Goal: Task Accomplishment & Management: Manage account settings

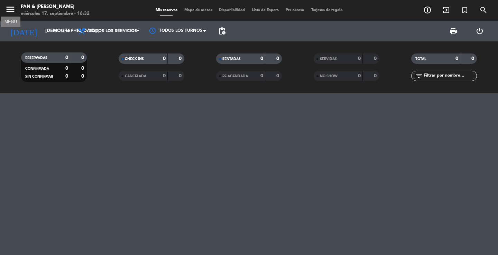
click at [8, 8] on icon "menu" at bounding box center [10, 9] width 10 height 10
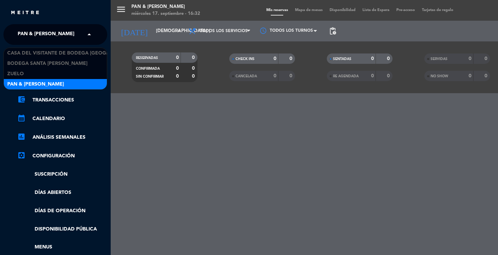
click at [85, 38] on span at bounding box center [91, 34] width 12 height 15
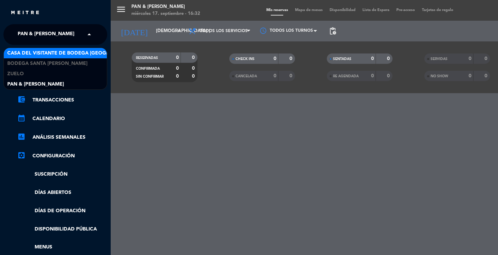
click at [82, 51] on span "Casa del Visitante de Bodega [GEOGRAPHIC_DATA][PERSON_NAME]" at bounding box center [94, 53] width 174 height 8
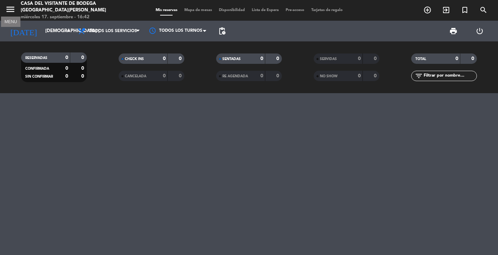
click at [12, 9] on icon "menu" at bounding box center [10, 9] width 10 height 10
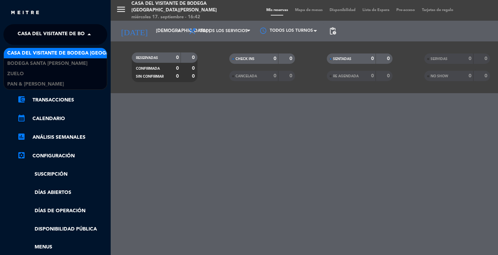
click at [87, 32] on span at bounding box center [91, 34] width 12 height 15
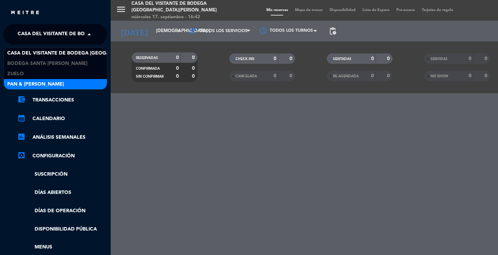
click at [44, 85] on div "Pan & [PERSON_NAME]" at bounding box center [55, 84] width 103 height 10
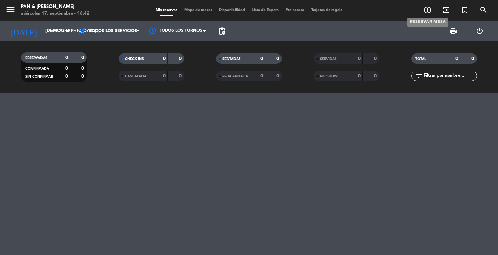
click at [428, 9] on icon "add_circle_outline" at bounding box center [427, 10] width 8 height 8
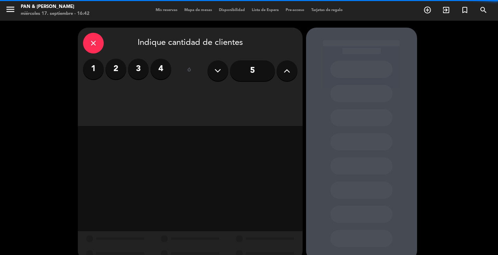
click at [156, 68] on label "4" at bounding box center [160, 69] width 21 height 21
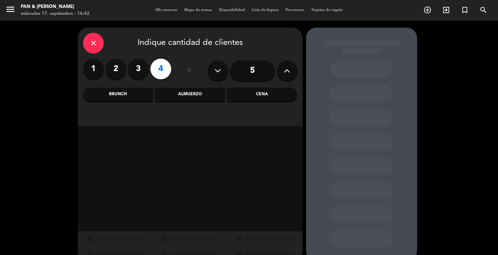
click at [188, 95] on div "Almuerzo" at bounding box center [190, 95] width 70 height 14
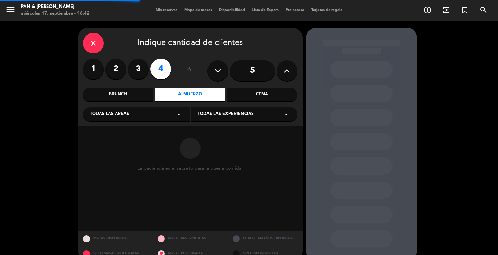
click at [218, 112] on span "Todas las experiencias" at bounding box center [225, 114] width 56 height 7
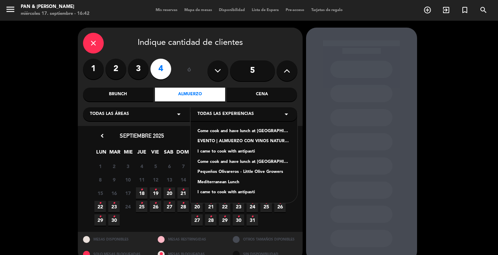
click at [217, 181] on div "Mediterranean Lunch" at bounding box center [243, 182] width 93 height 7
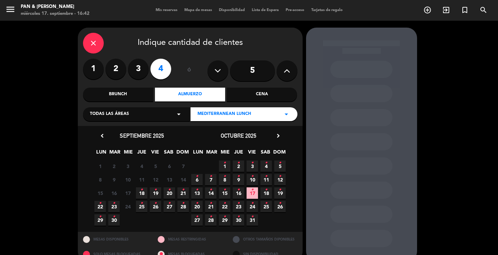
click at [238, 219] on icon "•" at bounding box center [238, 217] width 2 height 11
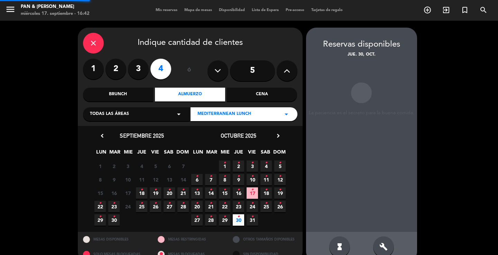
scroll to position [13, 0]
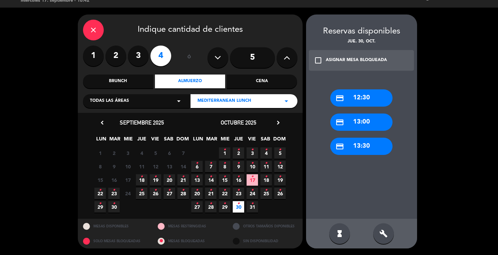
click at [368, 101] on div "credit_card 12:30" at bounding box center [361, 98] width 62 height 17
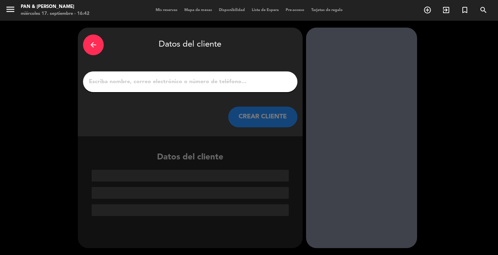
scroll to position [0, 0]
click at [133, 81] on input "1" at bounding box center [190, 82] width 204 height 10
paste input "[PERSON_NAME]"
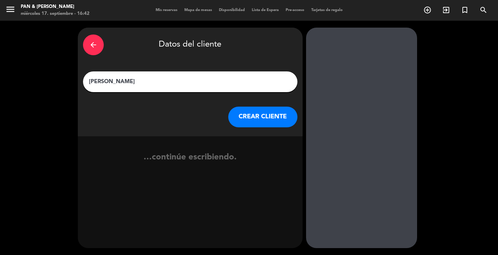
type input "[PERSON_NAME]"
click at [277, 116] on button "CREAR CLIENTE" at bounding box center [262, 117] width 69 height 21
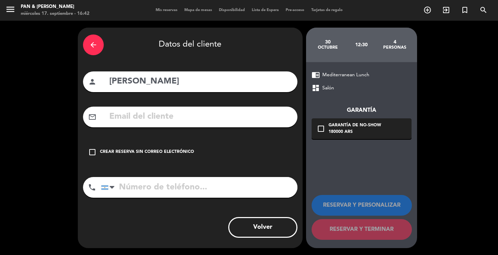
click at [163, 150] on div "Crear reserva sin correo electrónico" at bounding box center [147, 152] width 94 height 7
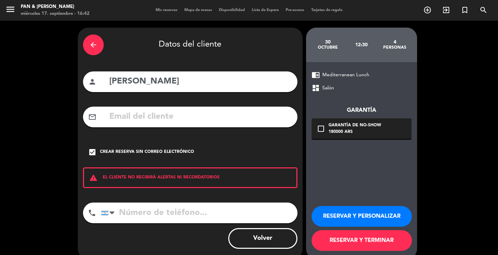
click at [351, 216] on button "RESERVAR Y PERSONALIZAR" at bounding box center [361, 216] width 100 height 21
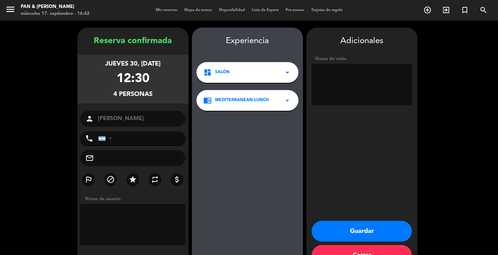
scroll to position [21, 0]
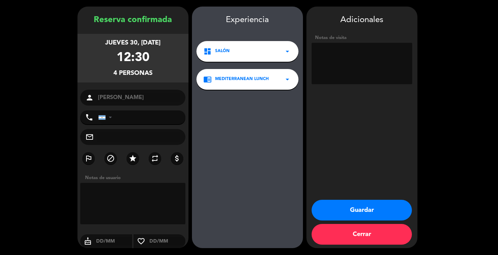
click at [338, 65] on textarea at bounding box center [361, 63] width 101 height 41
type textarea "a cargo de aymara"
click at [390, 213] on button "Guardar" at bounding box center [361, 210] width 100 height 21
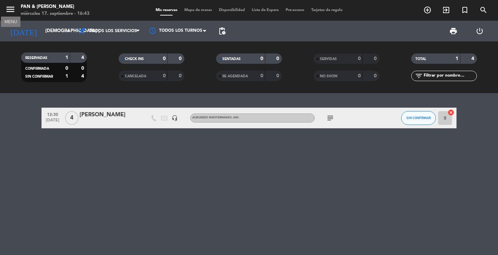
click at [12, 8] on icon "menu" at bounding box center [10, 9] width 10 height 10
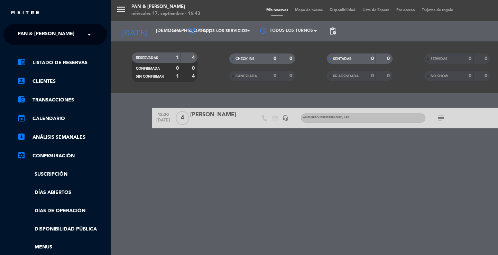
click at [91, 35] on span at bounding box center [91, 34] width 12 height 15
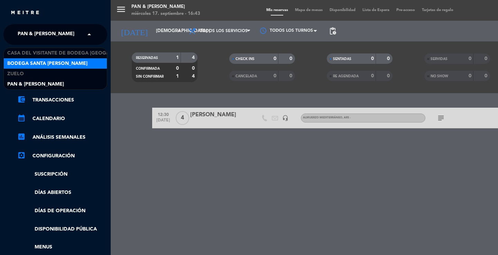
click at [67, 65] on div "Bodega Santa [PERSON_NAME]" at bounding box center [55, 63] width 103 height 10
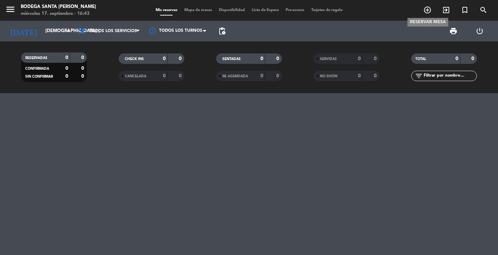
click at [424, 9] on icon "add_circle_outline" at bounding box center [427, 10] width 8 height 8
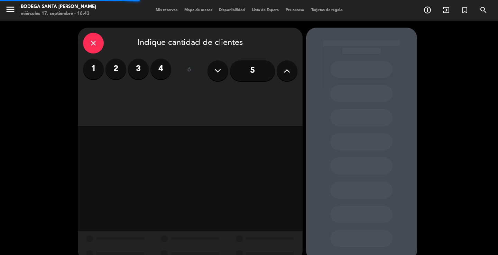
click at [166, 71] on label "4" at bounding box center [160, 69] width 21 height 21
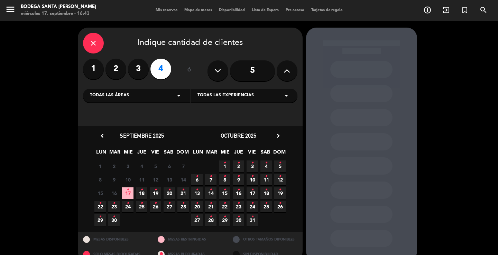
click at [236, 220] on span "30 •" at bounding box center [238, 220] width 11 height 11
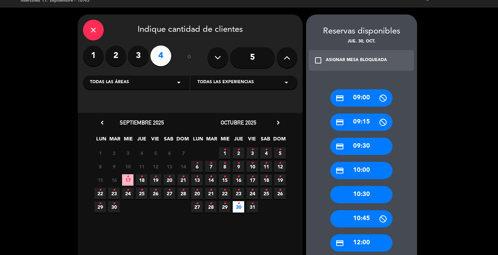
click at [367, 242] on div "credit_card 12:00" at bounding box center [361, 243] width 62 height 17
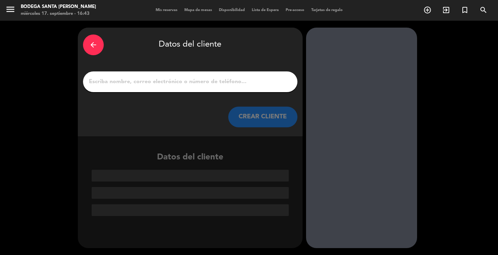
click at [203, 86] on input "1" at bounding box center [190, 82] width 204 height 10
paste input "[PERSON_NAME]"
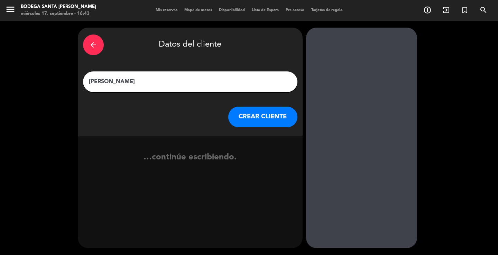
type input "[PERSON_NAME]"
click at [262, 116] on button "CREAR CLIENTE" at bounding box center [262, 117] width 69 height 21
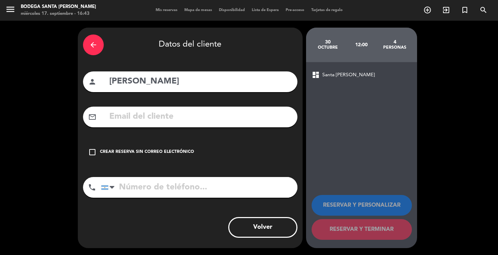
click at [135, 149] on div "Crear reserva sin correo electrónico" at bounding box center [147, 152] width 94 height 7
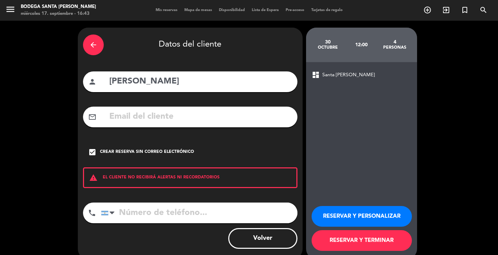
click at [361, 218] on button "RESERVAR Y PERSONALIZAR" at bounding box center [361, 216] width 100 height 21
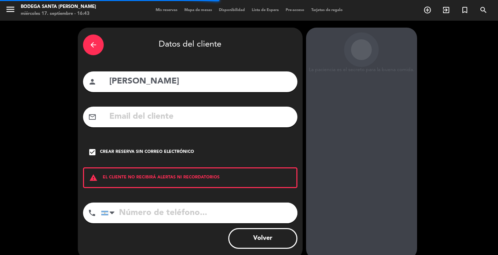
scroll to position [21, 0]
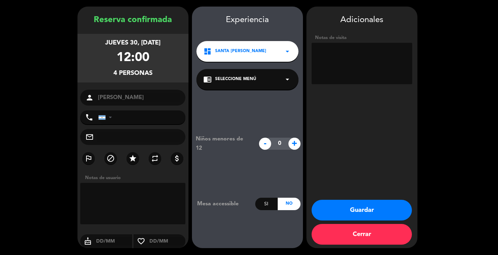
click at [358, 59] on textarea at bounding box center [361, 63] width 101 height 41
click at [229, 76] on span "Seleccione Menú" at bounding box center [235, 79] width 41 height 7
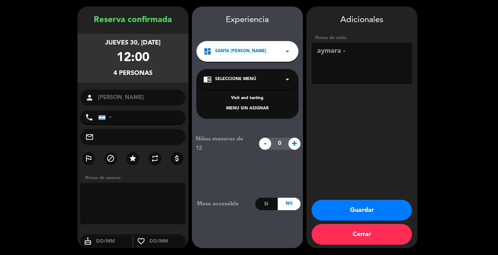
click at [240, 100] on div "Visit and tasting" at bounding box center [247, 98] width 88 height 7
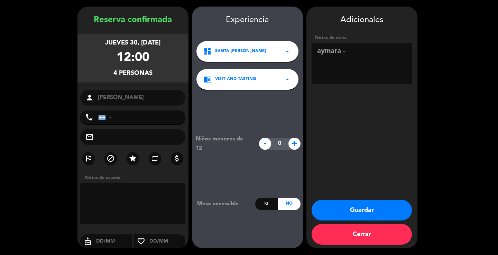
click at [363, 53] on textarea at bounding box center [361, 63] width 101 height 41
type textarea "aymara - almjerzo en pyo"
drag, startPoint x: 368, startPoint y: 207, endPoint x: 367, endPoint y: 204, distance: 3.6
click at [369, 207] on button "Guardar" at bounding box center [361, 210] width 100 height 21
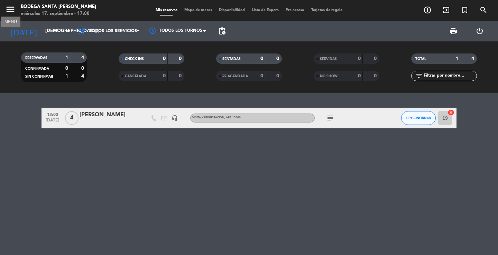
click at [15, 13] on icon "menu" at bounding box center [10, 9] width 10 height 10
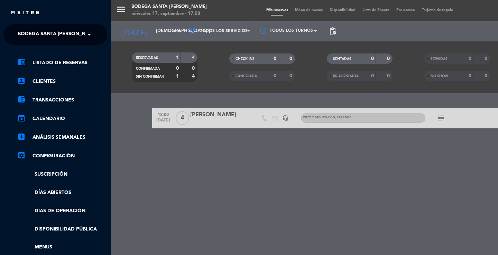
click at [32, 30] on span "Bodega Santa [PERSON_NAME]" at bounding box center [58, 34] width 80 height 15
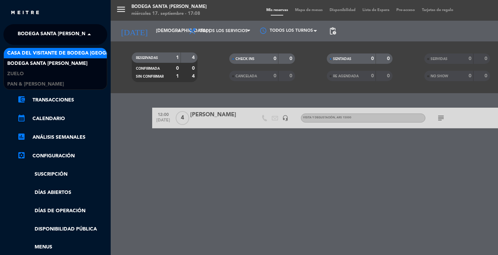
click at [39, 55] on span "Casa del Visitante de Bodega [GEOGRAPHIC_DATA][PERSON_NAME]" at bounding box center [94, 53] width 174 height 8
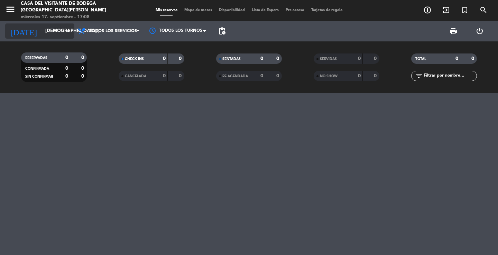
click at [48, 35] on input "[DEMOGRAPHIC_DATA] [DATE]" at bounding box center [72, 31] width 61 height 12
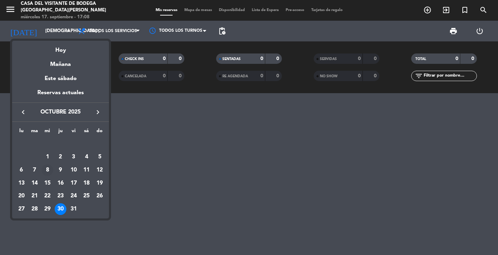
click at [46, 172] on div "8" at bounding box center [47, 171] width 12 height 12
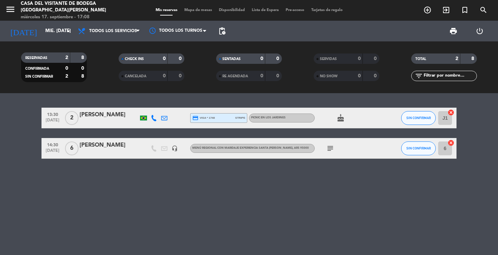
click at [4, 9] on div "menu Casa del Visitante de Bodega [GEOGRAPHIC_DATA][PERSON_NAME] miércoles 17. …" at bounding box center [62, 10] width 124 height 20
click at [7, 9] on icon "menu" at bounding box center [10, 9] width 10 height 10
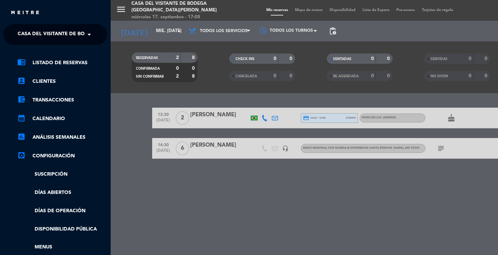
click at [33, 29] on span "Casa del Visitante de Bodega [GEOGRAPHIC_DATA][PERSON_NAME]" at bounding box center [105, 34] width 174 height 15
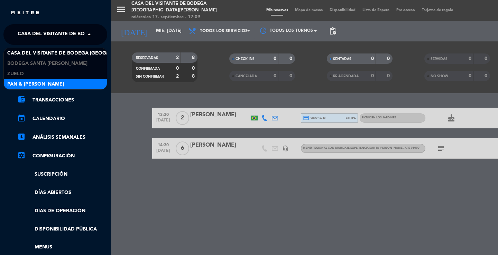
click at [119, 112] on div "menu Casa del Visitante de Bodega [GEOGRAPHIC_DATA][PERSON_NAME] miércoles 17. …" at bounding box center [360, 127] width 498 height 255
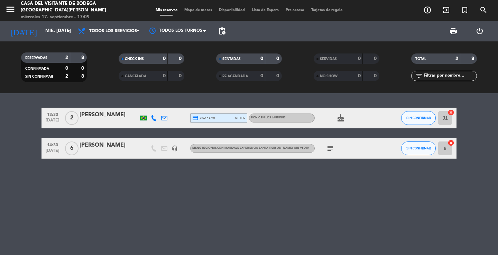
click at [38, 87] on div "RESERVADAS 2 8 CONFIRMADA 0 0 SIN CONFIRMAR 2 8 CHECK INS 0 0 CANCELADA 0 0 SEN…" at bounding box center [249, 67] width 498 height 52
click at [10, 6] on icon "menu" at bounding box center [10, 9] width 10 height 10
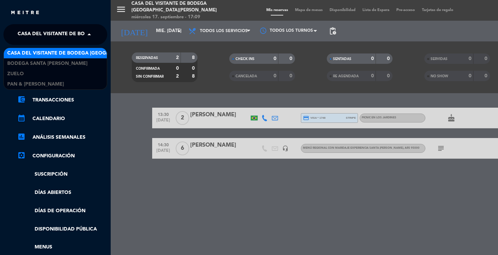
click at [35, 31] on span "Casa del Visitante de Bodega [GEOGRAPHIC_DATA][PERSON_NAME]" at bounding box center [105, 34] width 174 height 15
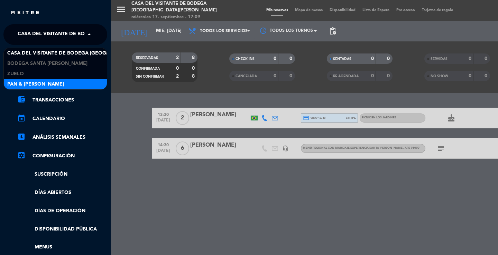
click at [123, 91] on div "menu Casa del Visitante de Bodega [GEOGRAPHIC_DATA][PERSON_NAME] miércoles 17. …" at bounding box center [360, 127] width 498 height 255
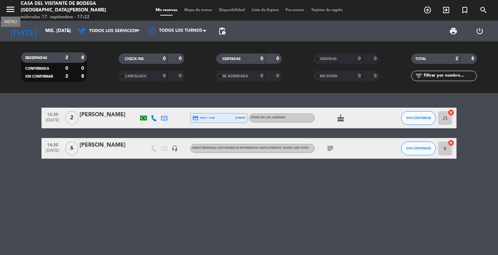
click at [8, 9] on icon "menu" at bounding box center [10, 9] width 10 height 10
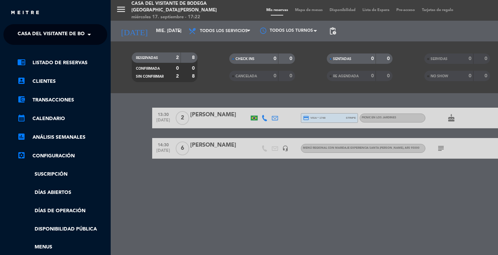
click at [92, 31] on span at bounding box center [91, 34] width 12 height 15
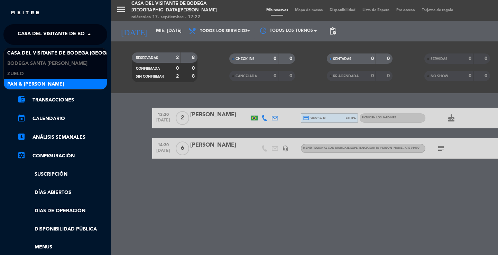
click at [45, 81] on div "Pan & [PERSON_NAME]" at bounding box center [55, 84] width 103 height 10
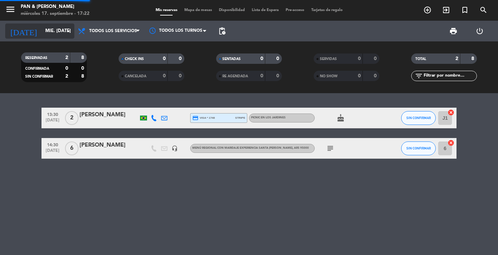
click at [46, 27] on input "mié. [DATE]" at bounding box center [72, 31] width 61 height 12
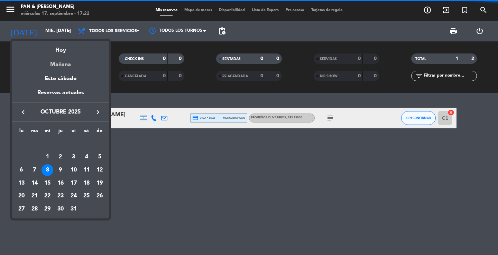
click at [52, 62] on div "Mañana" at bounding box center [60, 62] width 97 height 14
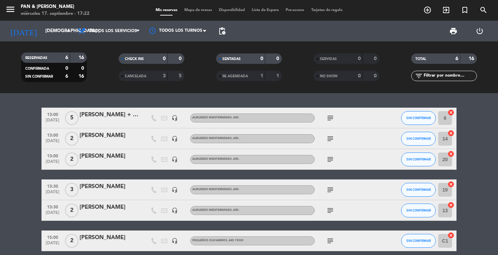
click at [329, 212] on icon "subject" at bounding box center [330, 211] width 8 height 8
click at [10, 11] on icon "menu" at bounding box center [10, 9] width 10 height 10
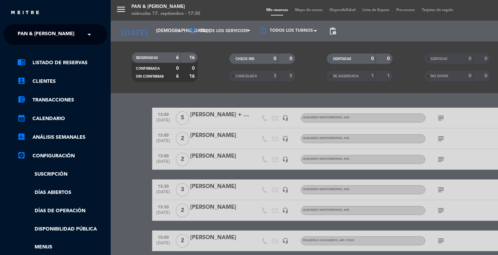
click at [83, 37] on input "text" at bounding box center [56, 34] width 84 height 15
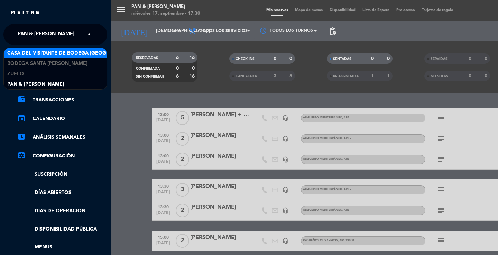
click at [60, 57] on span "Casa del Visitante de Bodega [GEOGRAPHIC_DATA][PERSON_NAME]" at bounding box center [94, 53] width 174 height 8
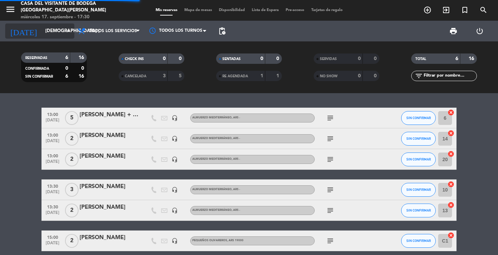
click at [42, 33] on input "[DEMOGRAPHIC_DATA] [DATE]" at bounding box center [72, 31] width 61 height 12
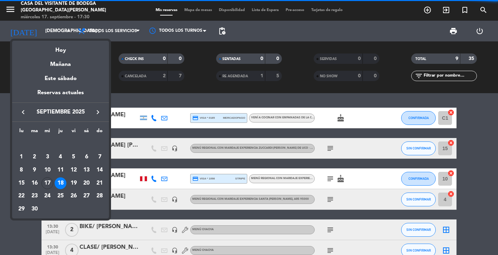
click at [96, 116] on icon "keyboard_arrow_right" at bounding box center [98, 112] width 8 height 8
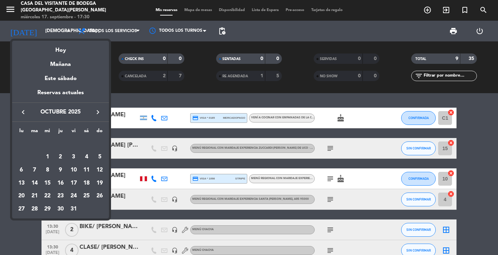
click at [96, 116] on icon "keyboard_arrow_right" at bounding box center [98, 112] width 8 height 8
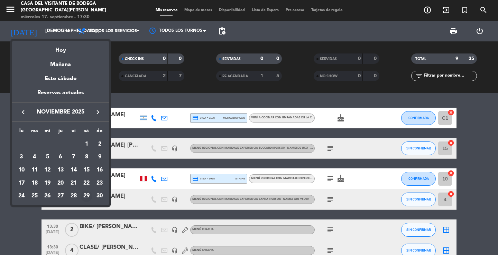
click at [87, 193] on div "29" at bounding box center [87, 197] width 12 height 12
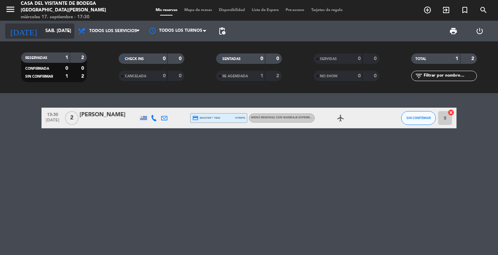
click at [48, 31] on input "sáb. [DATE]" at bounding box center [72, 31] width 61 height 12
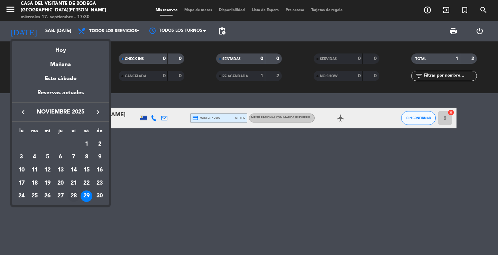
click at [74, 198] on div "28" at bounding box center [74, 197] width 12 height 12
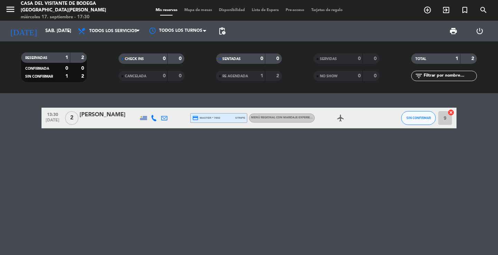
type input "vie. [DATE]"
click at [91, 113] on div "AMARILLA [PERSON_NAME]" at bounding box center [108, 115] width 59 height 9
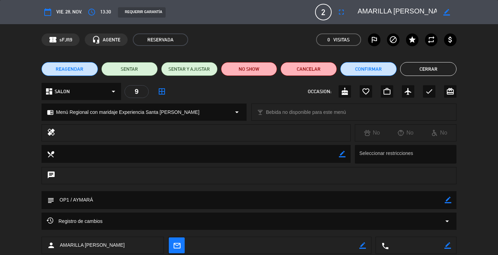
click at [50, 13] on icon "calendar_today" at bounding box center [48, 12] width 8 height 8
click at [78, 69] on span "REAGENDAR" at bounding box center [70, 69] width 28 height 7
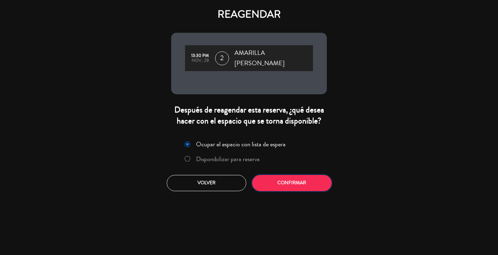
click at [308, 181] on button "Confirmar" at bounding box center [291, 183] width 79 height 16
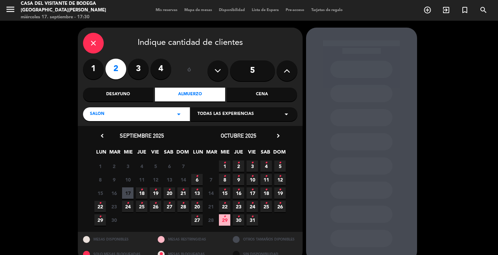
click at [241, 114] on span "Todas las experiencias" at bounding box center [225, 114] width 56 height 7
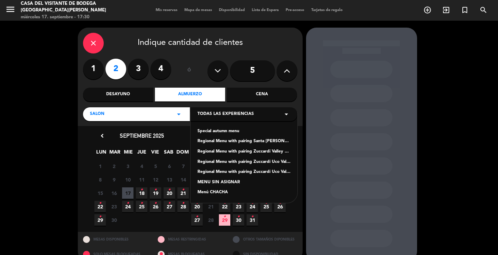
click at [243, 141] on div "Regional Menu with pairing Santa [PERSON_NAME] Experience" at bounding box center [243, 141] width 93 height 7
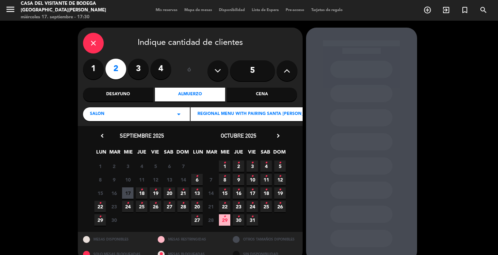
click at [277, 135] on icon "chevron_right" at bounding box center [277, 135] width 7 height 7
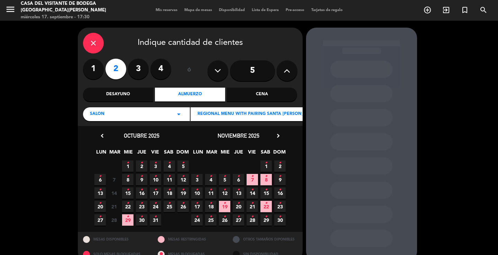
click at [263, 223] on span "29 •" at bounding box center [265, 220] width 11 height 11
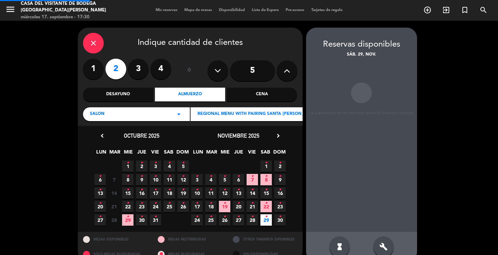
scroll to position [13, 0]
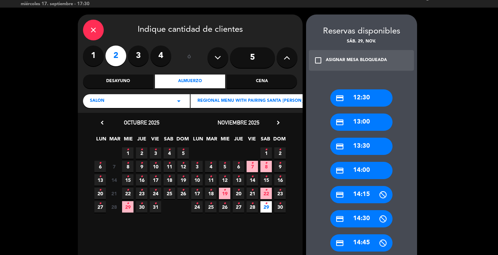
click at [359, 147] on div "credit_card 13:30" at bounding box center [361, 146] width 62 height 17
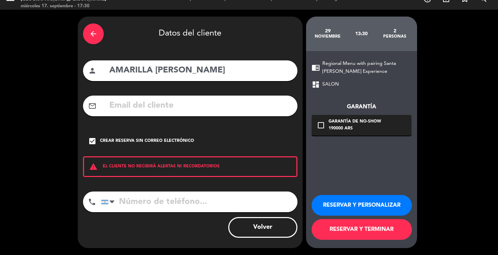
scroll to position [11, 0]
click at [347, 208] on button "RESERVAR Y PERSONALIZAR" at bounding box center [361, 205] width 100 height 21
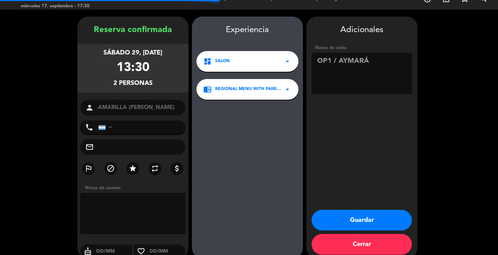
scroll to position [21, 0]
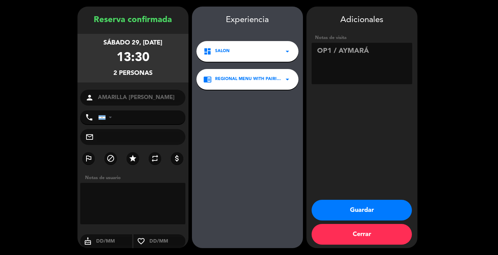
click at [382, 213] on button "Guardar" at bounding box center [361, 210] width 100 height 21
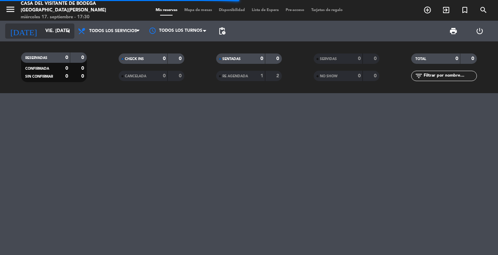
click at [53, 33] on input "vie. [DATE]" at bounding box center [72, 31] width 61 height 12
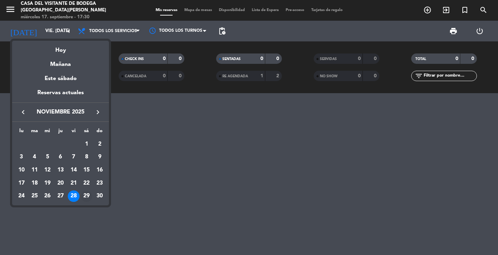
click at [88, 195] on div "29" at bounding box center [87, 197] width 12 height 12
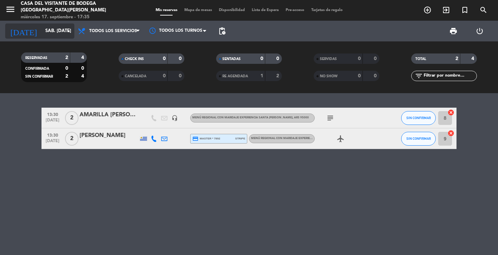
click at [42, 32] on input "sáb. [DATE]" at bounding box center [72, 31] width 61 height 12
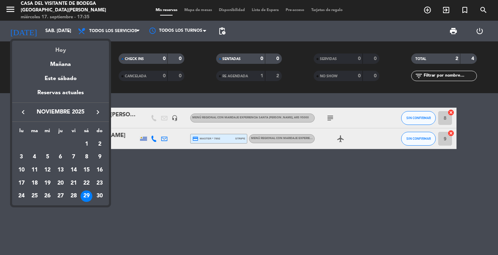
click at [52, 46] on div "Hoy" at bounding box center [60, 48] width 97 height 14
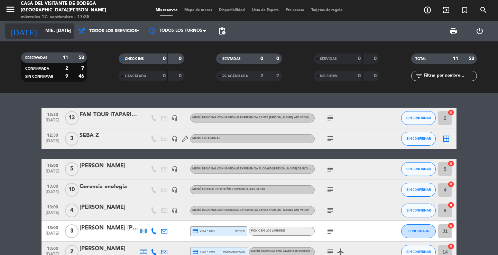
click at [42, 34] on input "mié. [DATE]" at bounding box center [72, 31] width 61 height 12
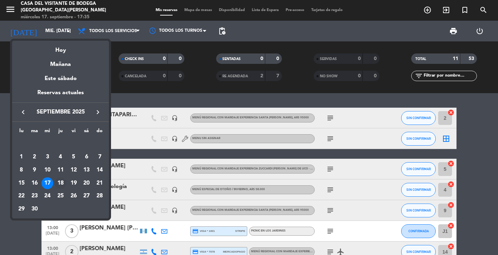
click at [60, 184] on div "18" at bounding box center [61, 184] width 12 height 12
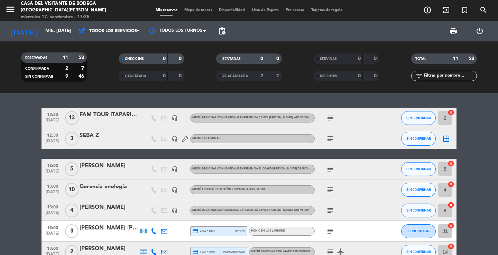
type input "[DEMOGRAPHIC_DATA] [DATE]"
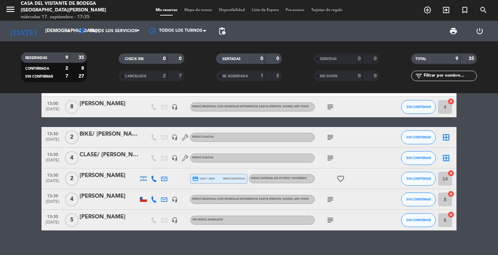
scroll to position [103, 0]
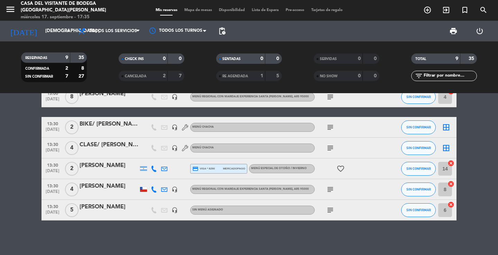
click at [278, 213] on div "Sin menú asignado" at bounding box center [252, 210] width 124 height 9
click at [103, 210] on div "[PERSON_NAME]" at bounding box center [108, 207] width 59 height 9
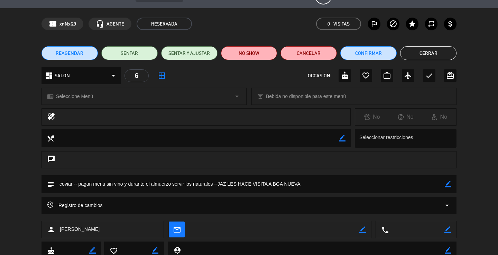
scroll to position [0, 0]
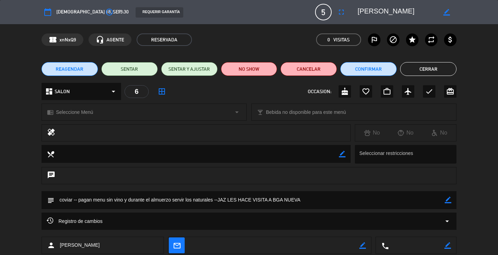
click at [92, 114] on span "Seleccione Menú" at bounding box center [74, 113] width 37 height 8
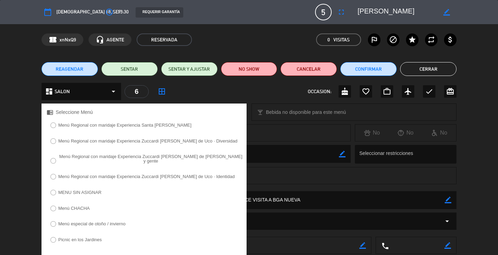
click at [90, 127] on label "Menú Regional con maridaje Experiencia Santa [PERSON_NAME]" at bounding box center [124, 125] width 133 height 4
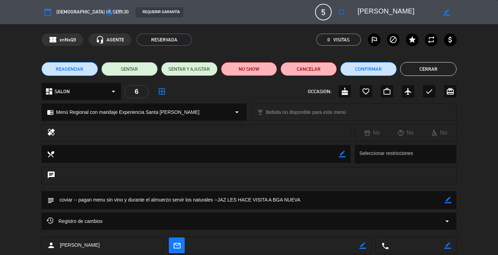
click at [414, 74] on button "Cerrar" at bounding box center [428, 69] width 56 height 14
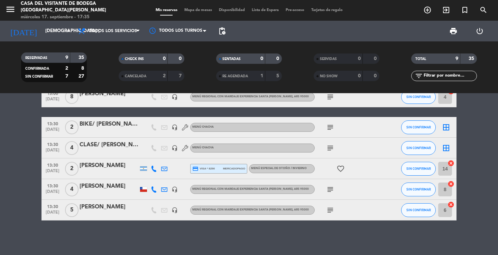
click at [172, 214] on div "headset_mic" at bounding box center [174, 210] width 10 height 20
click at [176, 212] on icon "headset_mic" at bounding box center [174, 210] width 6 height 6
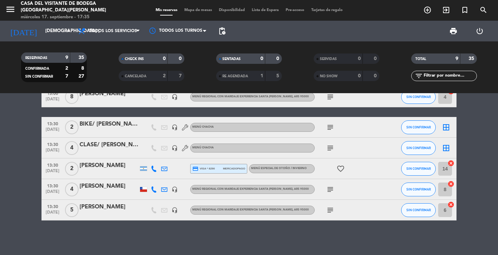
click at [0, 173] on bookings-row "09:30 [DATE] 4 [PERSON_NAME] credit_card visa * 0185 mercadopago Vení a cocinar…" at bounding box center [249, 113] width 498 height 216
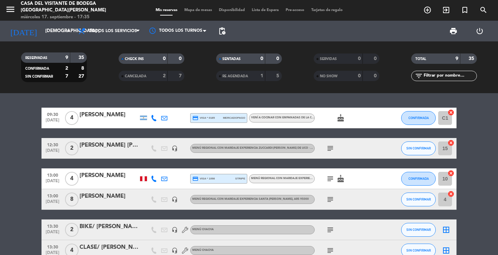
click at [153, 78] on div "2" at bounding box center [159, 76] width 14 height 8
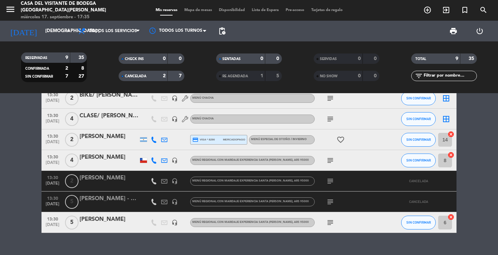
scroll to position [144, 0]
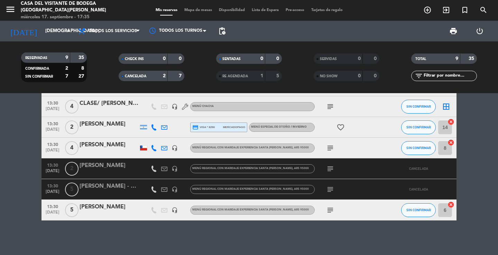
click at [329, 191] on icon "subject" at bounding box center [330, 190] width 8 height 8
click at [329, 188] on icon "subject" at bounding box center [330, 190] width 8 height 8
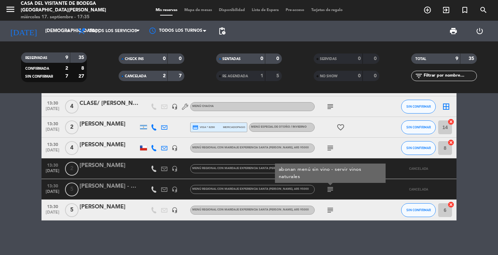
click at [329, 188] on icon "subject" at bounding box center [330, 190] width 8 height 8
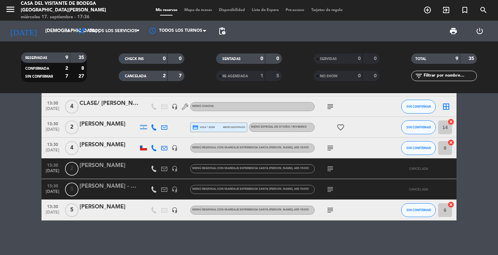
click at [329, 212] on icon "subject" at bounding box center [330, 210] width 8 height 8
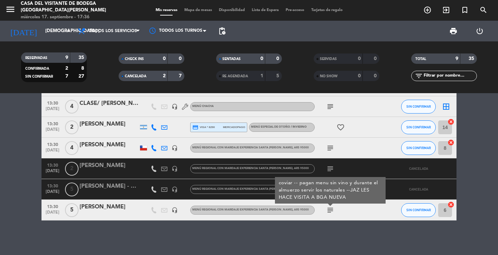
click at [329, 212] on icon "subject" at bounding box center [330, 210] width 8 height 8
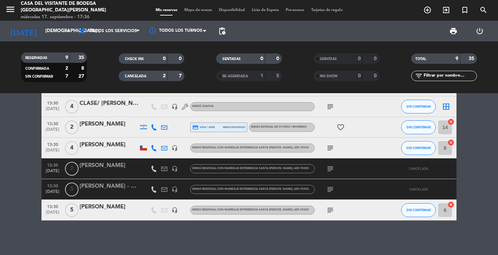
click at [153, 191] on icon at bounding box center [154, 190] width 6 height 6
click at [333, 166] on icon "subject" at bounding box center [330, 169] width 8 height 8
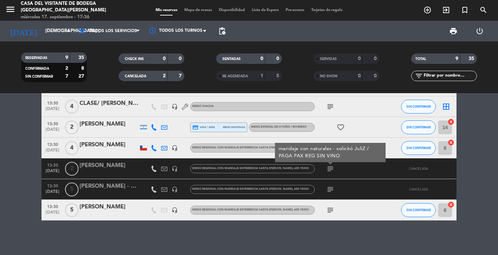
click at [333, 166] on icon "subject" at bounding box center [330, 169] width 8 height 8
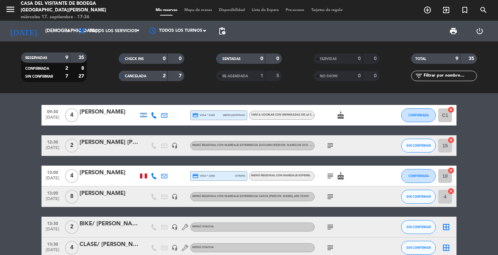
scroll to position [0, 0]
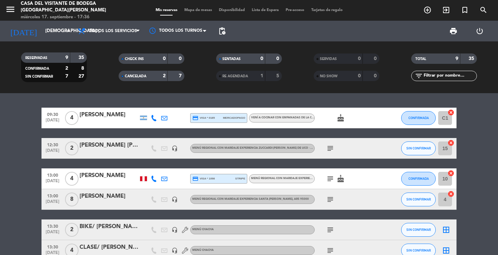
click at [139, 78] on span "CANCELADA" at bounding box center [135, 76] width 21 height 3
click at [226, 76] on span "RE AGENDADA" at bounding box center [235, 76] width 26 height 3
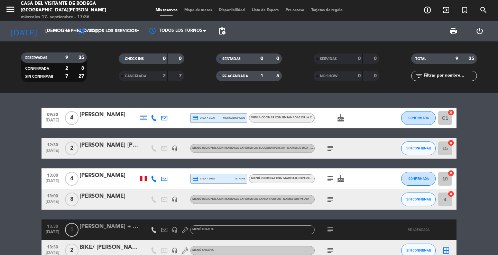
click at [236, 77] on span "RE AGENDADA" at bounding box center [235, 76] width 26 height 3
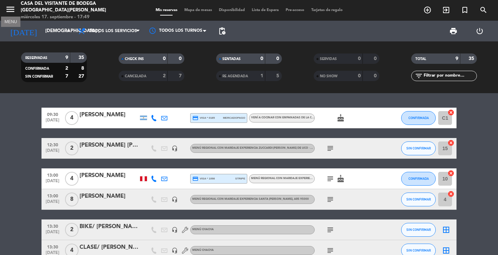
click at [11, 10] on icon "menu" at bounding box center [10, 9] width 10 height 10
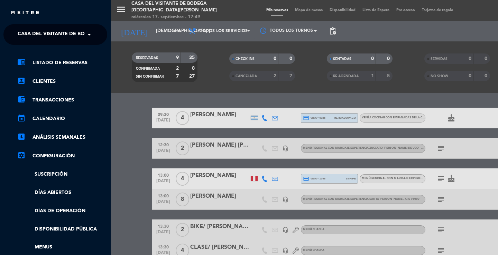
click at [85, 34] on span at bounding box center [91, 34] width 12 height 15
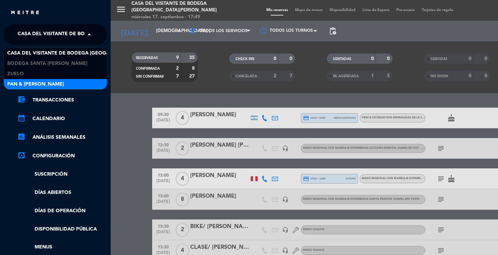
click at [49, 85] on div "Pan & [PERSON_NAME]" at bounding box center [55, 84] width 103 height 10
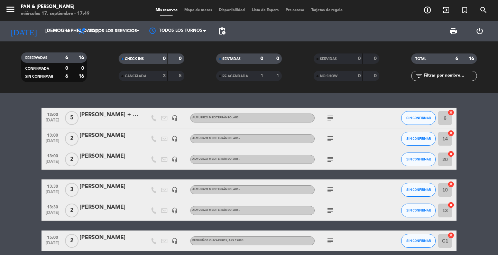
click at [328, 117] on icon "subject" at bounding box center [330, 118] width 8 height 8
click at [330, 114] on icon "subject" at bounding box center [330, 118] width 8 height 8
click at [9, 10] on icon "menu" at bounding box center [10, 9] width 10 height 10
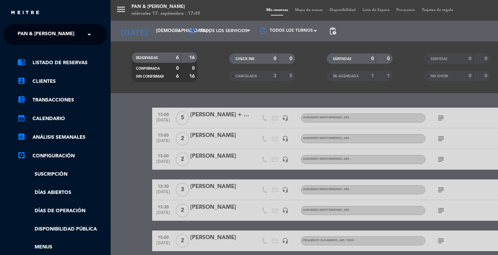
click at [38, 33] on span "Pan & [PERSON_NAME]" at bounding box center [46, 34] width 57 height 15
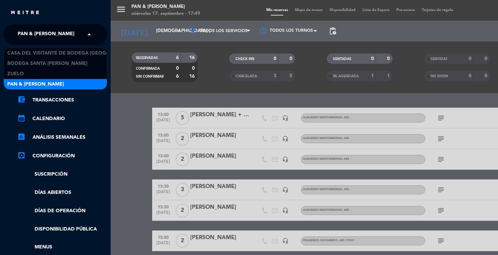
click at [39, 33] on span "Pan & [PERSON_NAME]" at bounding box center [46, 34] width 57 height 15
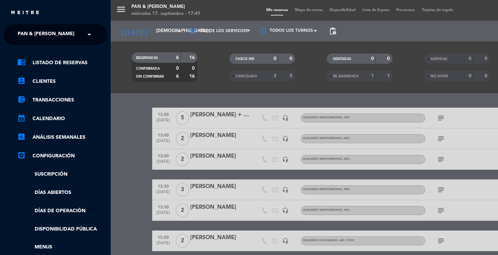
click at [121, 142] on div "menu Pan & [PERSON_NAME] miércoles 17. septiembre - 17:49 Mis reservas Mapa de …" at bounding box center [360, 127] width 498 height 255
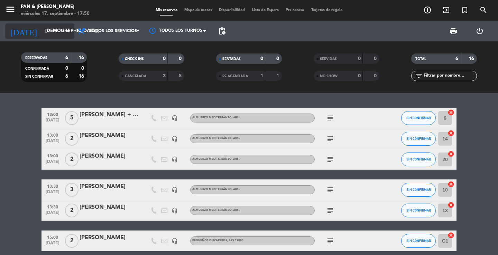
click at [33, 25] on div "[DATE] [DEMOGRAPHIC_DATA] [DATE] arrow_drop_down" at bounding box center [39, 31] width 69 height 15
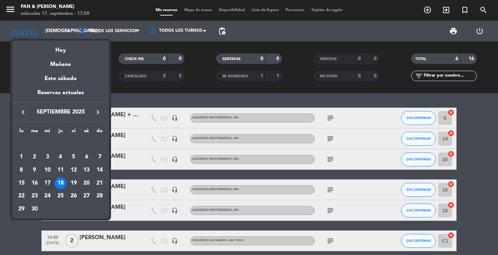
click at [4, 15] on div at bounding box center [249, 127] width 498 height 255
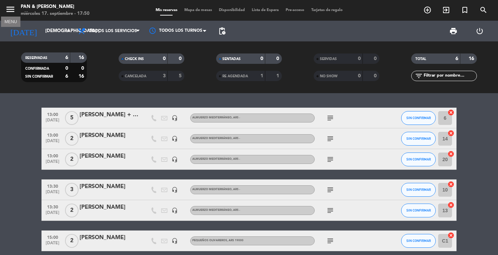
click at [8, 8] on icon "menu" at bounding box center [10, 9] width 10 height 10
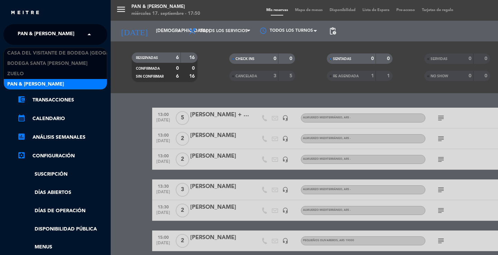
click at [45, 38] on span "Pan & [PERSON_NAME]" at bounding box center [46, 34] width 57 height 15
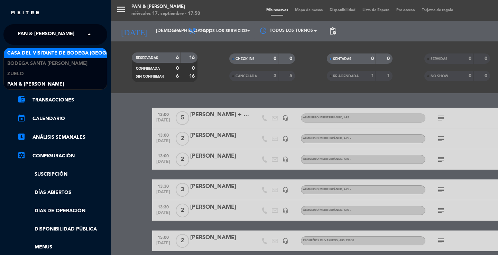
click at [44, 51] on span "Casa del Visitante de Bodega [GEOGRAPHIC_DATA][PERSON_NAME]" at bounding box center [94, 53] width 174 height 8
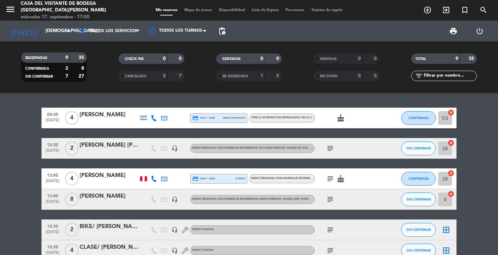
click at [328, 151] on icon "subject" at bounding box center [330, 148] width 8 height 8
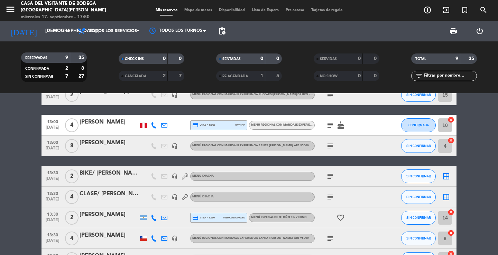
scroll to position [69, 0]
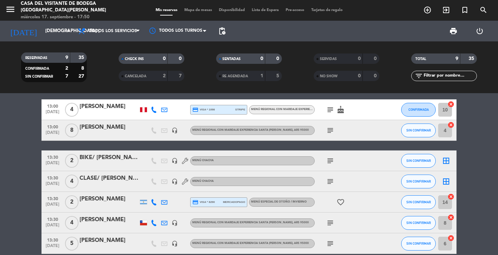
click at [327, 132] on icon "subject" at bounding box center [330, 131] width 8 height 8
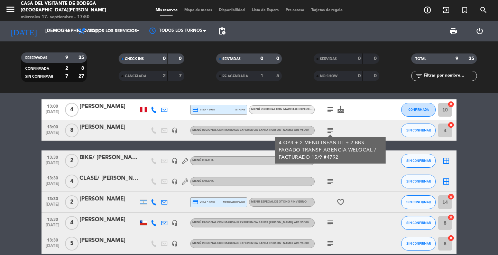
click at [328, 131] on icon "subject" at bounding box center [330, 131] width 8 height 8
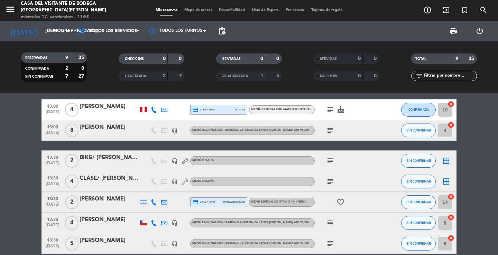
click at [328, 162] on icon "subject" at bounding box center [330, 161] width 8 height 8
click at [329, 182] on icon "subject" at bounding box center [330, 182] width 8 height 8
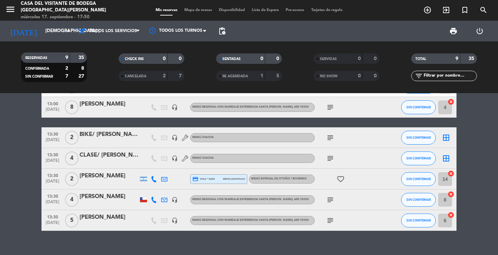
scroll to position [103, 0]
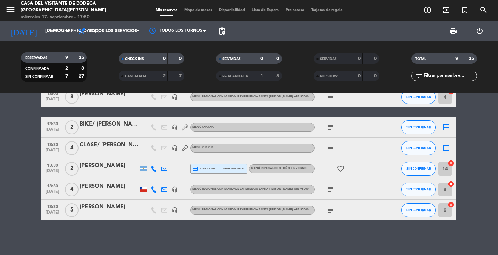
click at [333, 210] on icon "subject" at bounding box center [330, 210] width 8 height 8
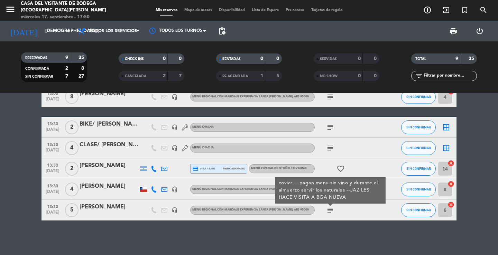
click at [333, 210] on icon "subject" at bounding box center [330, 210] width 8 height 8
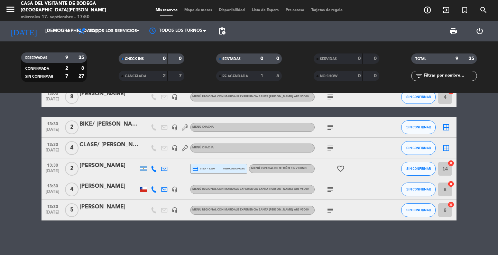
click at [333, 188] on icon "subject" at bounding box center [330, 190] width 8 height 8
click at [331, 189] on icon "subject" at bounding box center [330, 190] width 8 height 8
